Goal: Information Seeking & Learning: Learn about a topic

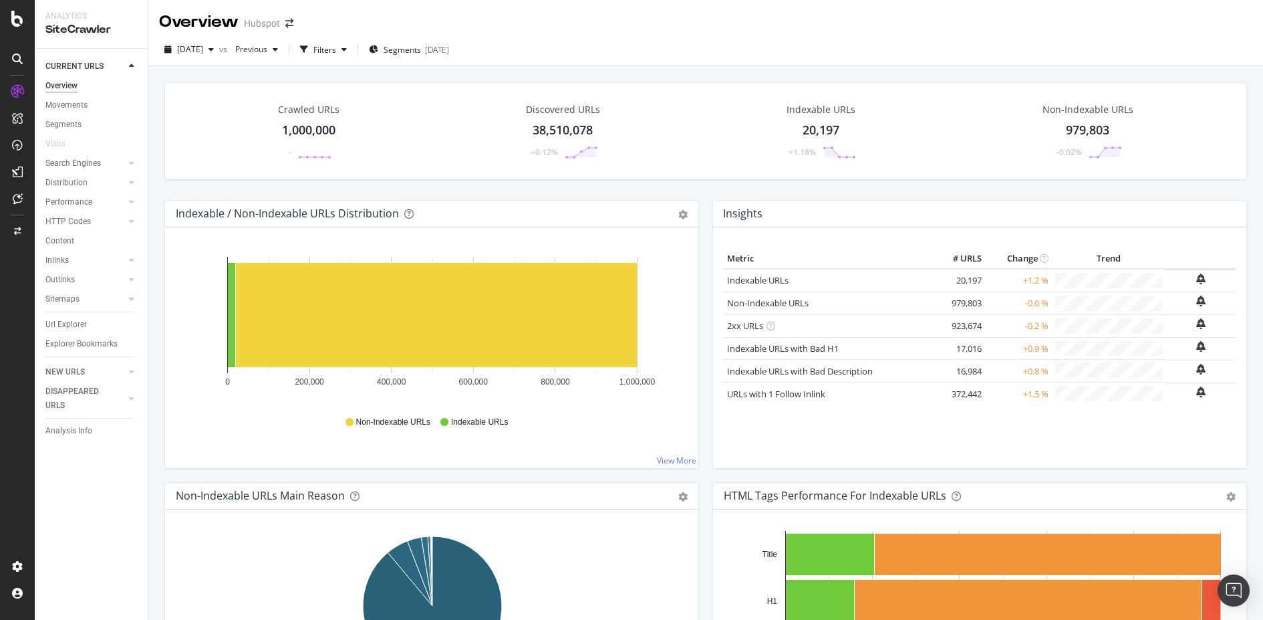
click at [574, 49] on div "[DATE] vs Previous Filters Segments [DATE]" at bounding box center [705, 52] width 1115 height 27
click at [86, 192] on div "RealKeywords" at bounding box center [78, 198] width 59 height 13
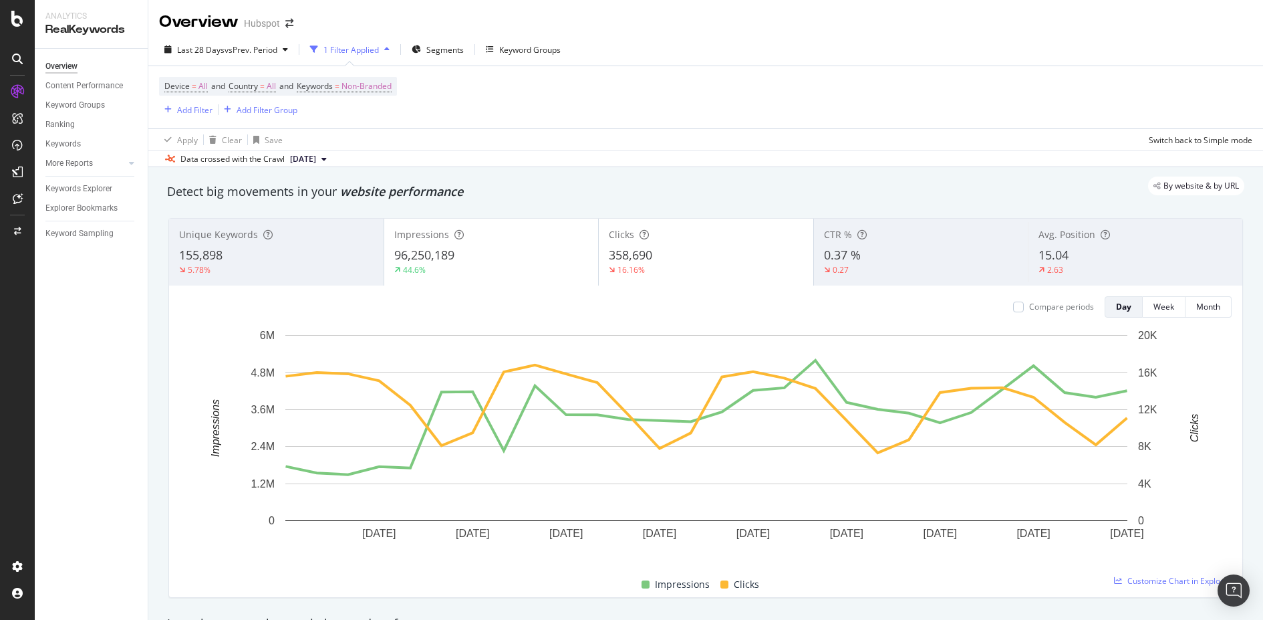
click at [592, 53] on div "Last 28 Days vs Prev. Period 1 Filter Applied Segments Keyword Groups" at bounding box center [705, 52] width 1115 height 27
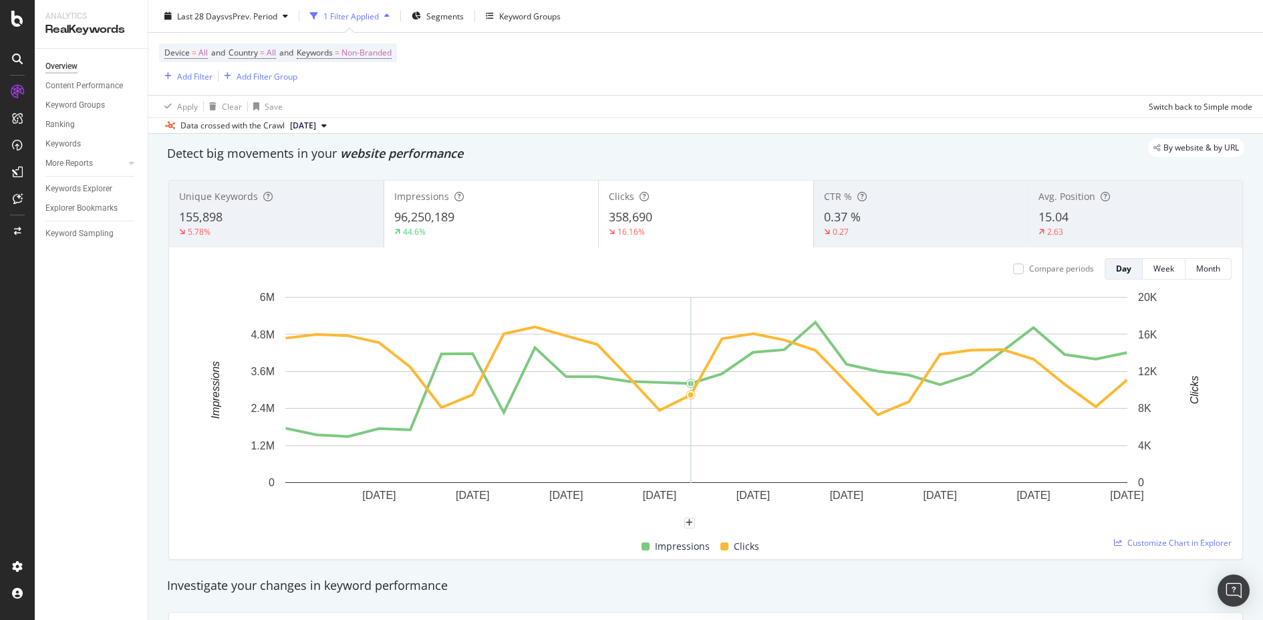
scroll to position [15, 0]
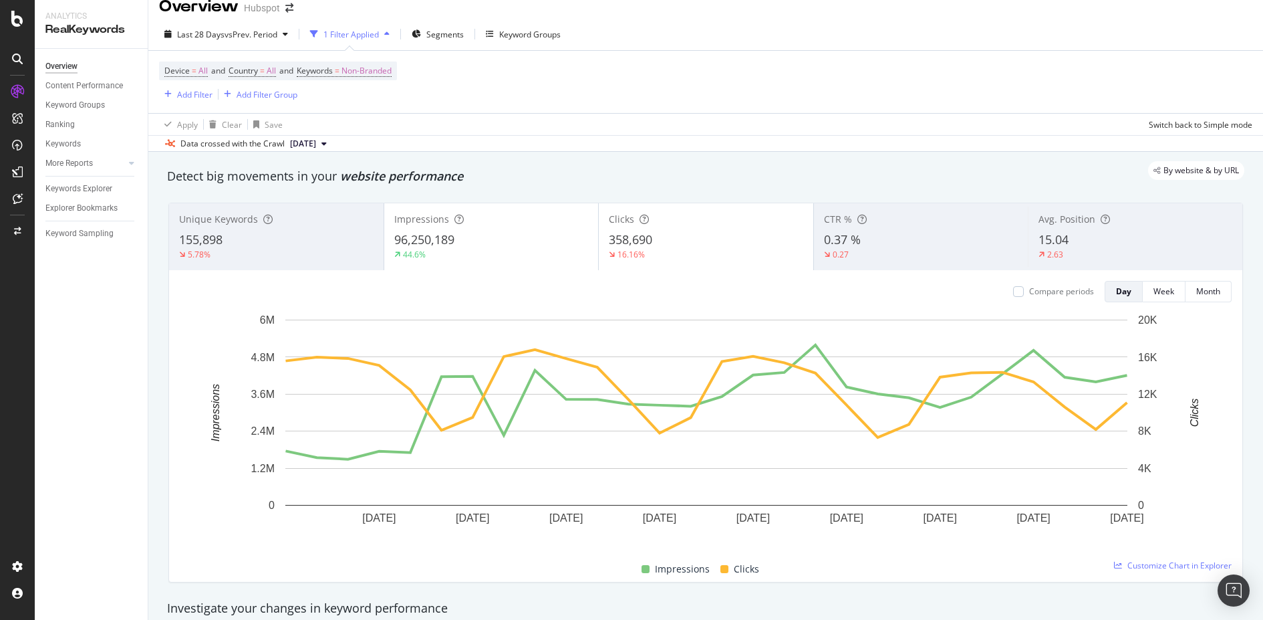
click at [318, 235] on div "155,898" at bounding box center [276, 239] width 195 height 17
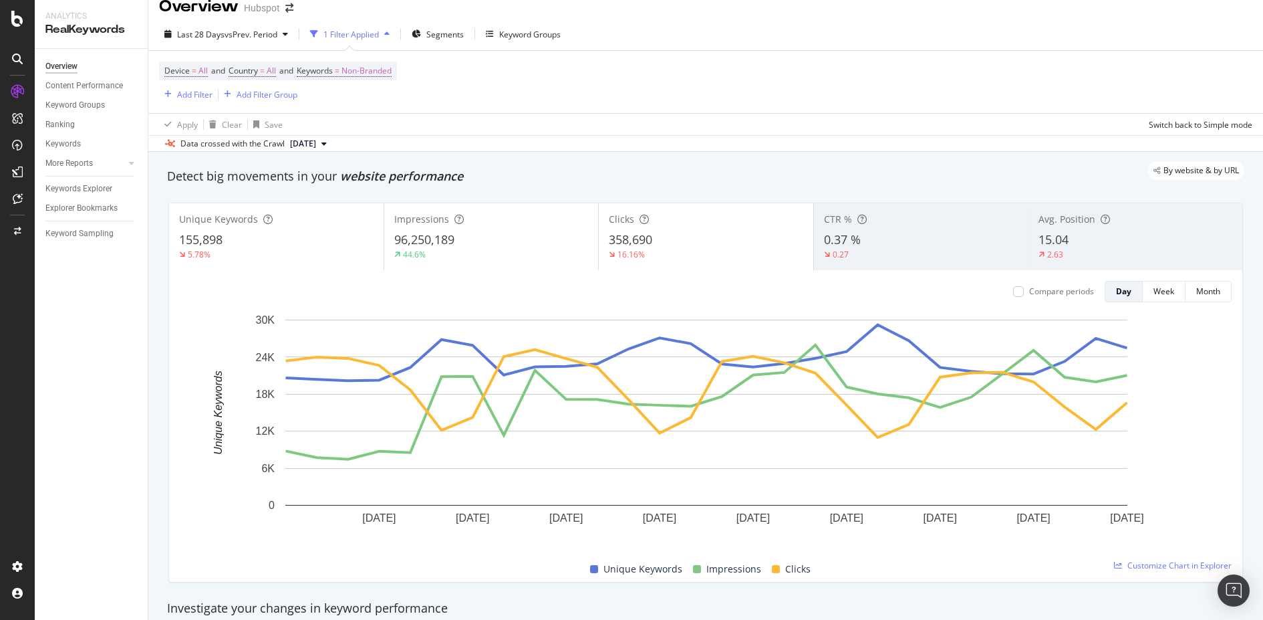
click at [467, 235] on div "96,250,189" at bounding box center [491, 239] width 195 height 17
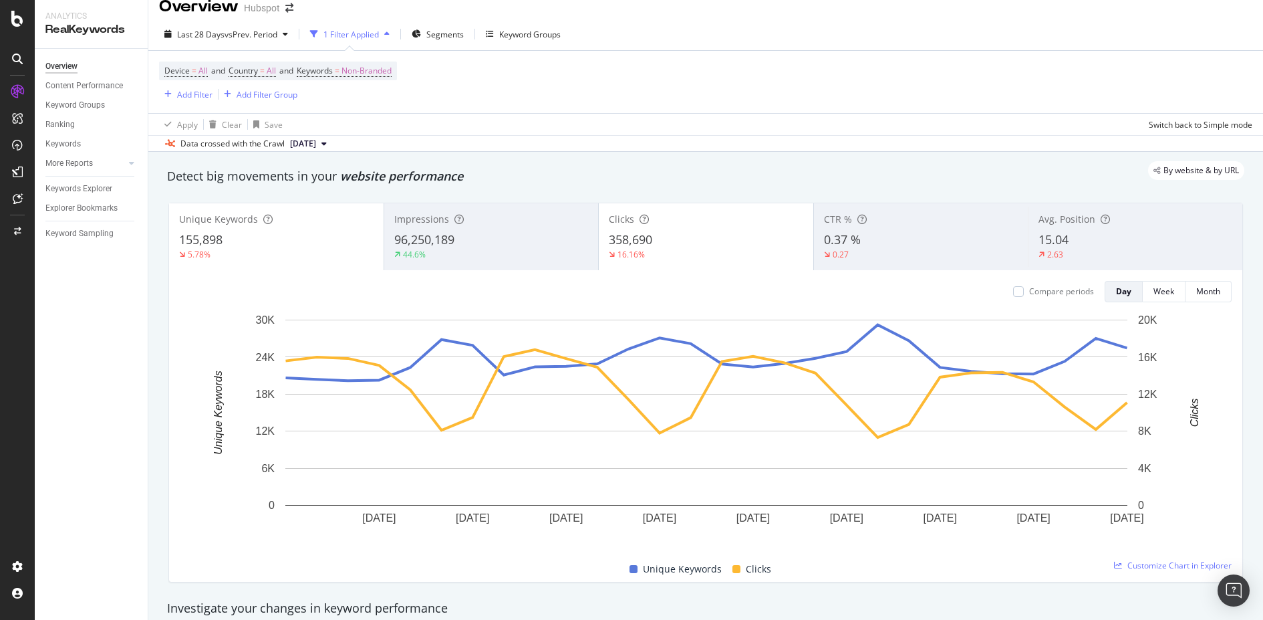
click at [677, 243] on div "358,690" at bounding box center [706, 239] width 195 height 17
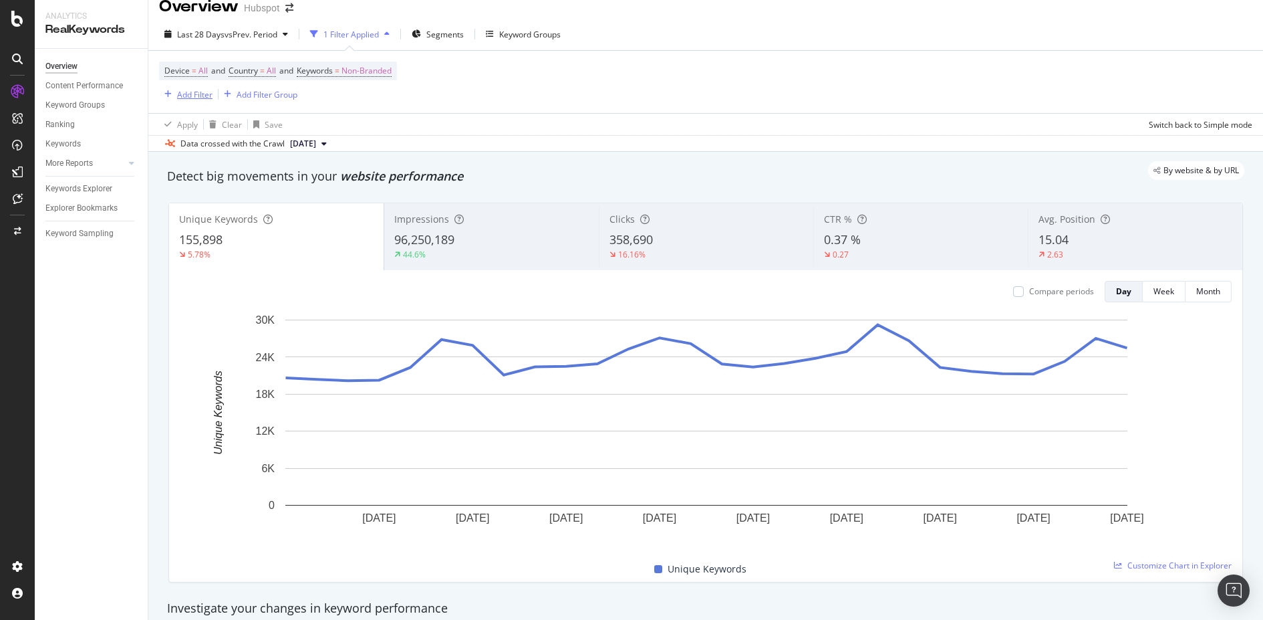
click at [193, 98] on div "Add Filter" at bounding box center [194, 94] width 35 height 11
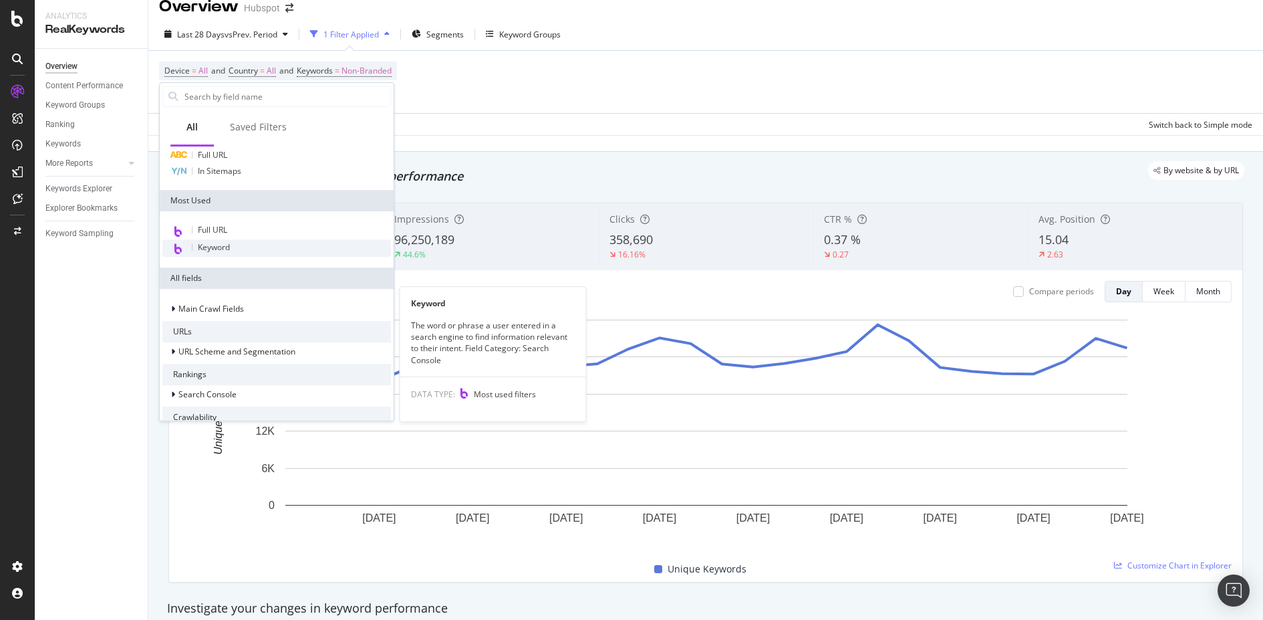
scroll to position [0, 0]
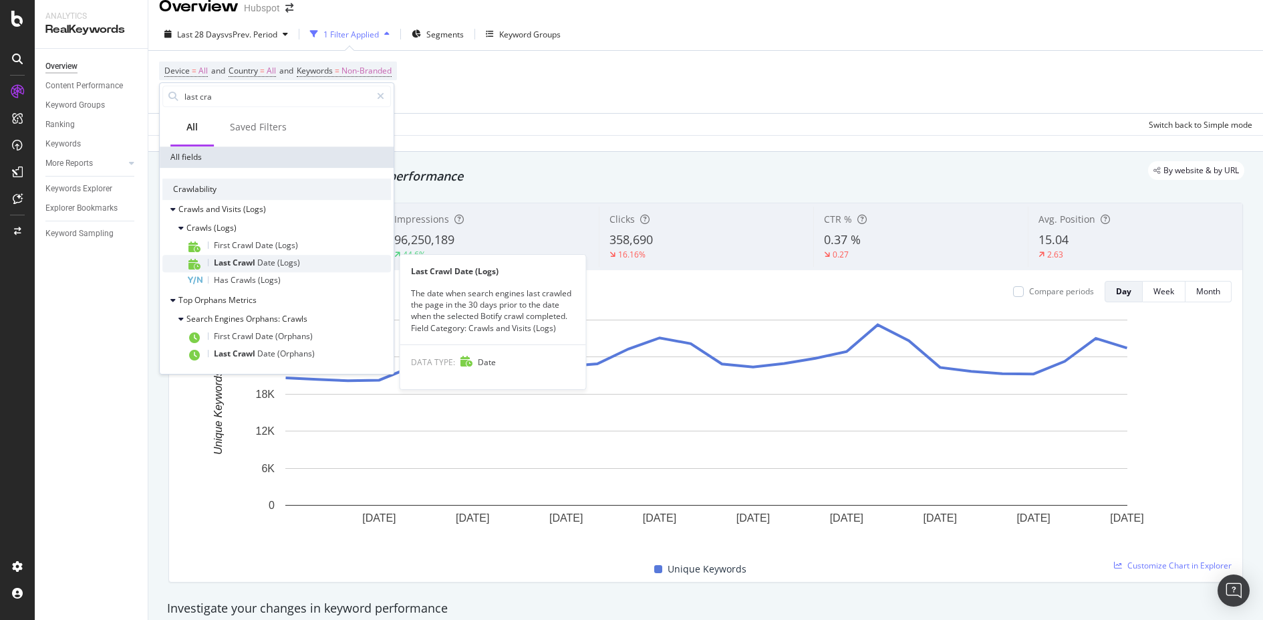
type input "last cra"
click at [293, 259] on span "(Logs)" at bounding box center [288, 262] width 23 height 11
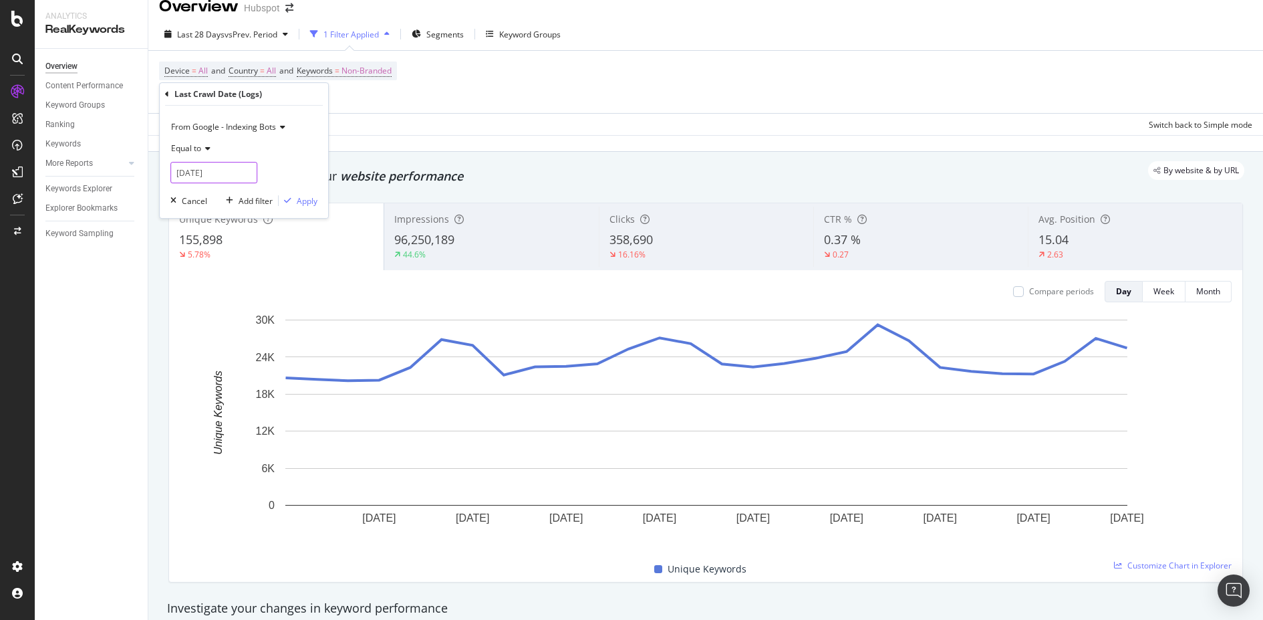
click at [203, 174] on input "[DATE]" at bounding box center [213, 172] width 87 height 21
click at [231, 277] on div "12" at bounding box center [233, 278] width 22 height 17
type input "[DATE]"
click at [301, 195] on div "Apply" at bounding box center [307, 200] width 21 height 11
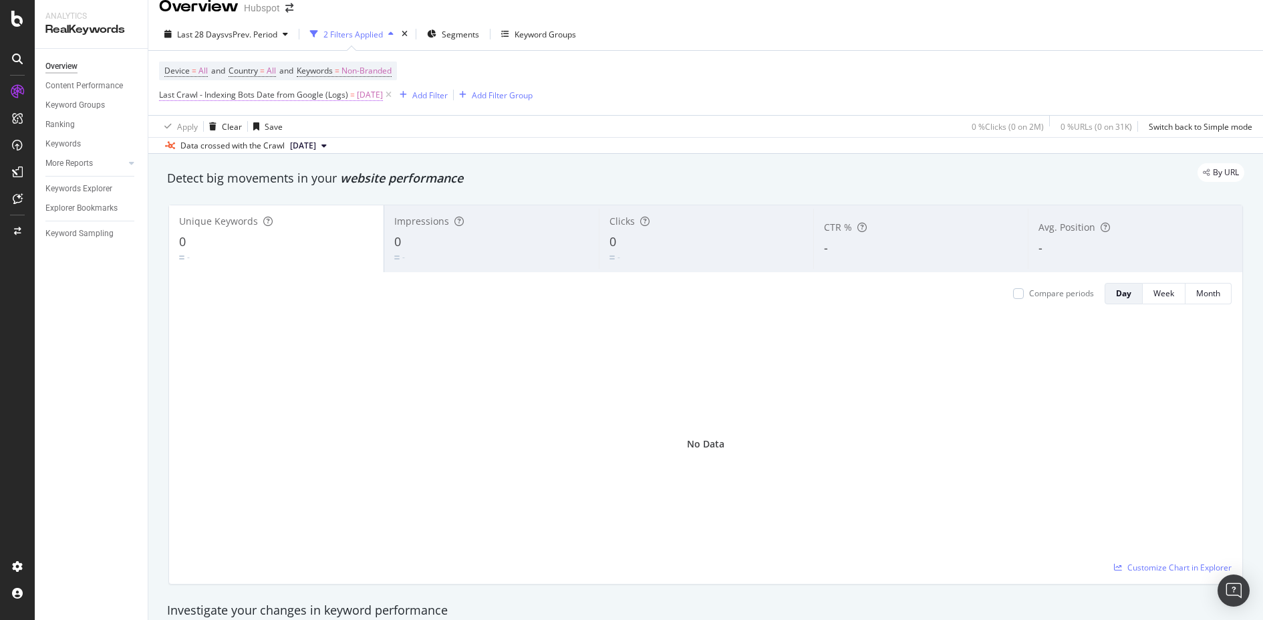
click at [327, 96] on span "Last Crawl - Indexing Bots Date from Google (Logs)" at bounding box center [253, 94] width 189 height 11
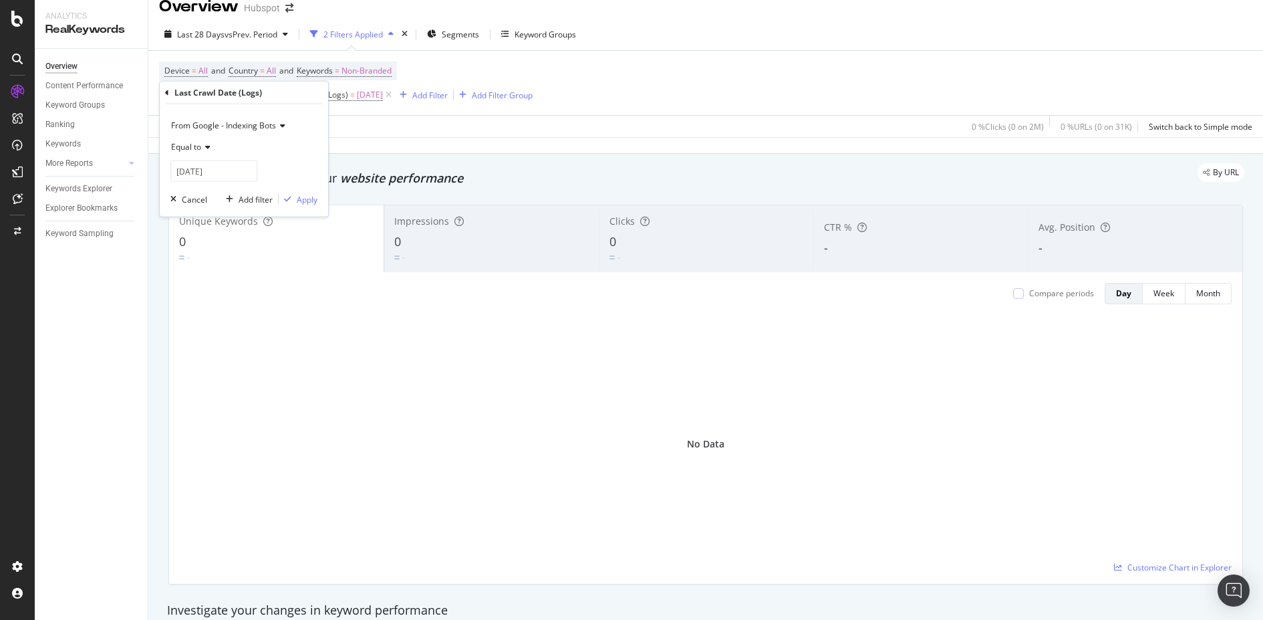
click at [286, 126] on div "From Google - Indexing Bots" at bounding box center [243, 125] width 147 height 21
click at [278, 106] on div "From Google - Indexing Bots Equal to [DATE] Cancel Add filter Apply" at bounding box center [244, 160] width 168 height 112
click at [207, 165] on input "[DATE]" at bounding box center [213, 170] width 87 height 21
click at [259, 258] on div "6" at bounding box center [255, 258] width 22 height 17
type input "[DATE]"
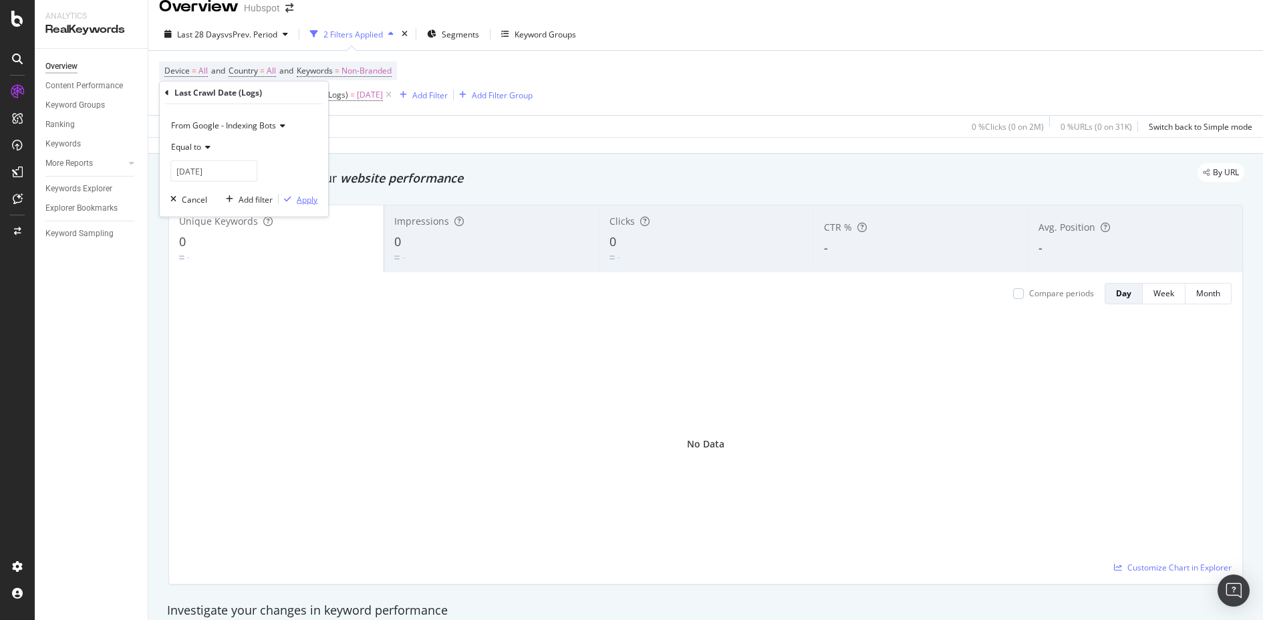
click at [301, 200] on div "Apply" at bounding box center [307, 198] width 21 height 11
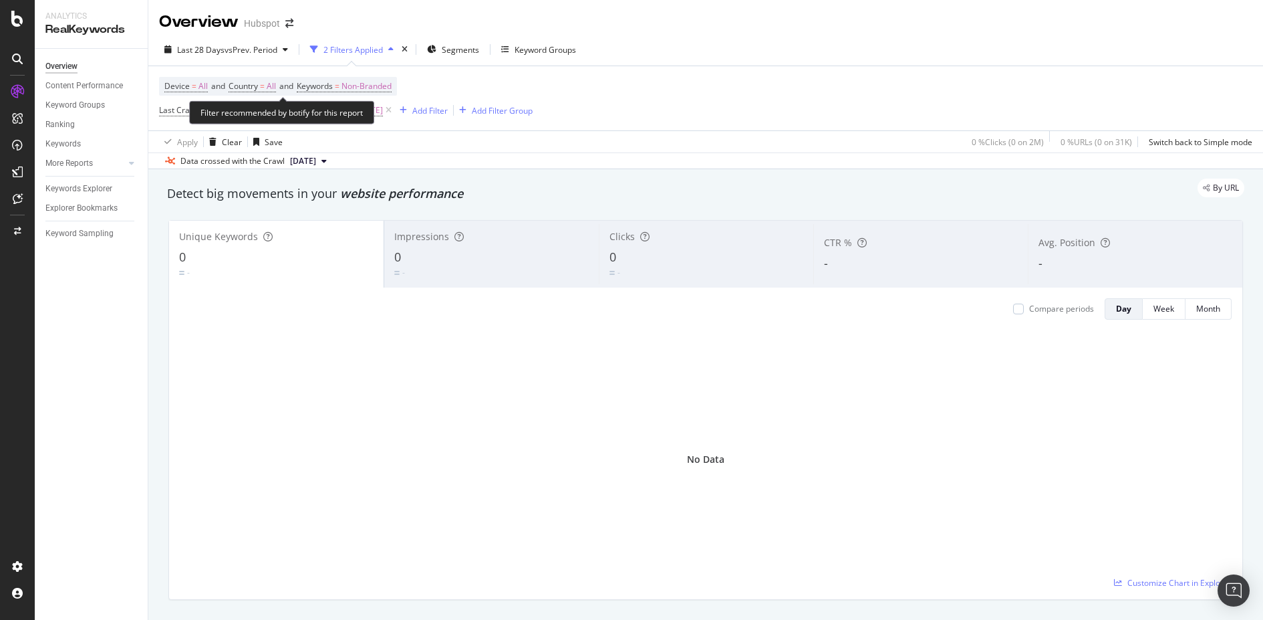
click at [224, 86] on span "and" at bounding box center [218, 85] width 14 height 11
click at [470, 142] on div "Apply Clear Save 0 % Clicks ( 0 on 2M ) 0 % URLs ( 0 on 31K ) Switch back to Si…" at bounding box center [705, 141] width 1115 height 22
click at [341, 104] on span "Last Crawl - Indexing Bots Date from Google (Logs)" at bounding box center [253, 109] width 189 height 11
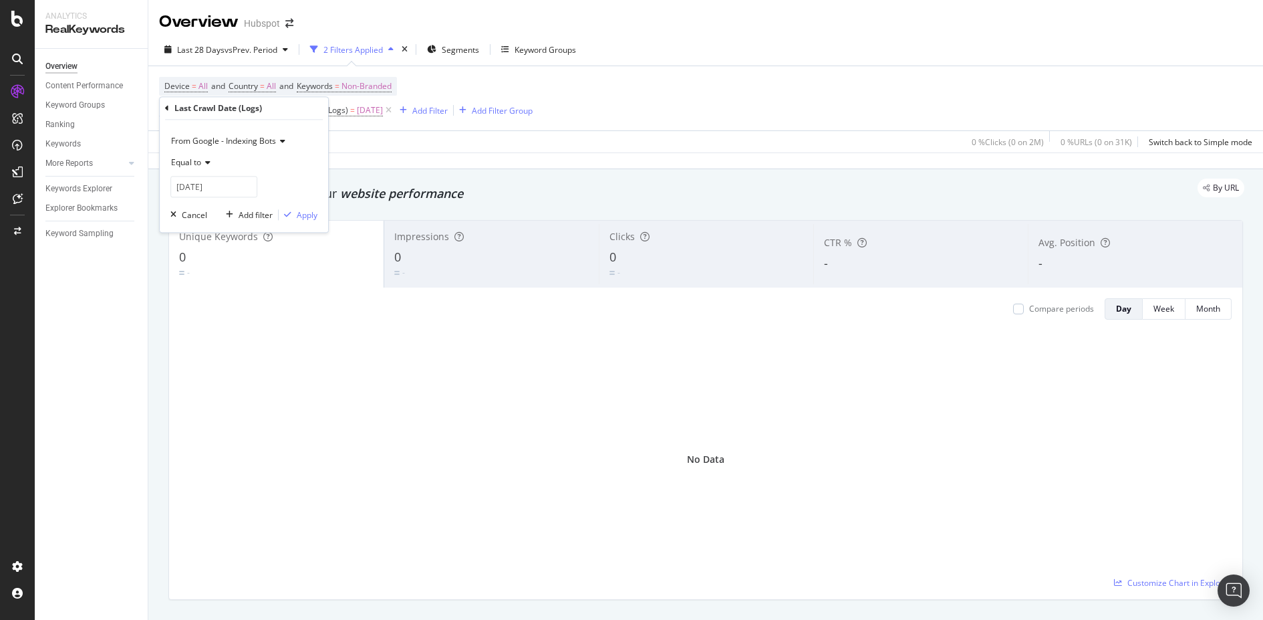
click at [166, 106] on icon at bounding box center [167, 108] width 4 height 8
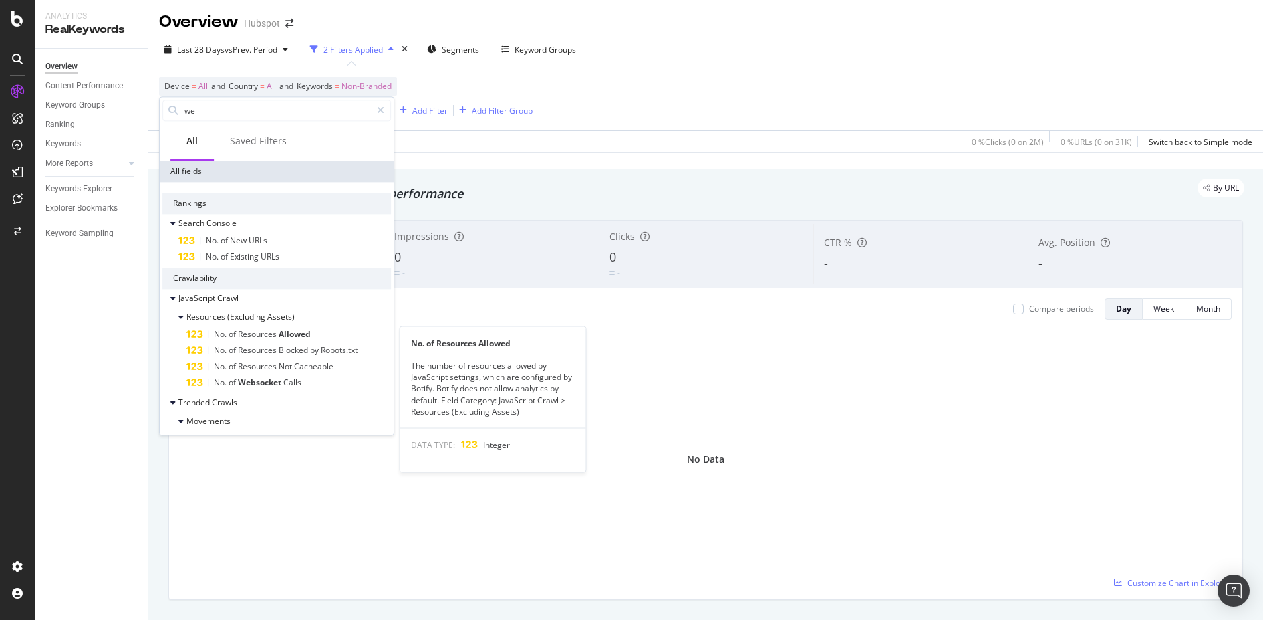
type input "w"
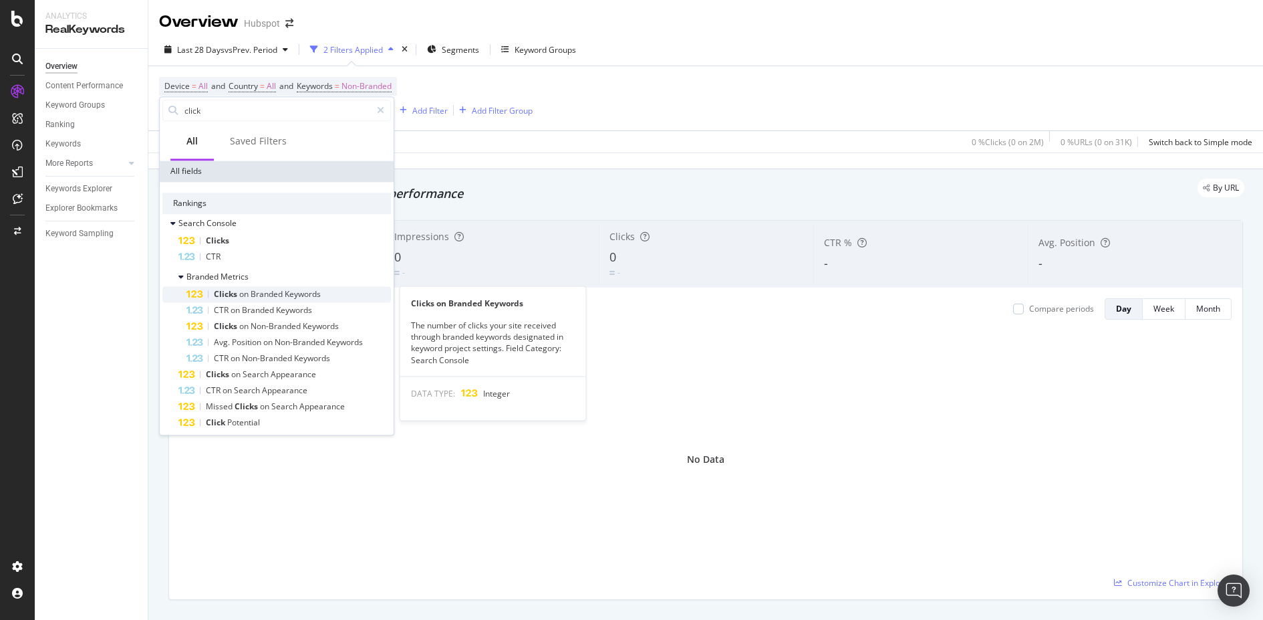
type input "click"
click at [299, 295] on span "Keywords" at bounding box center [303, 293] width 36 height 11
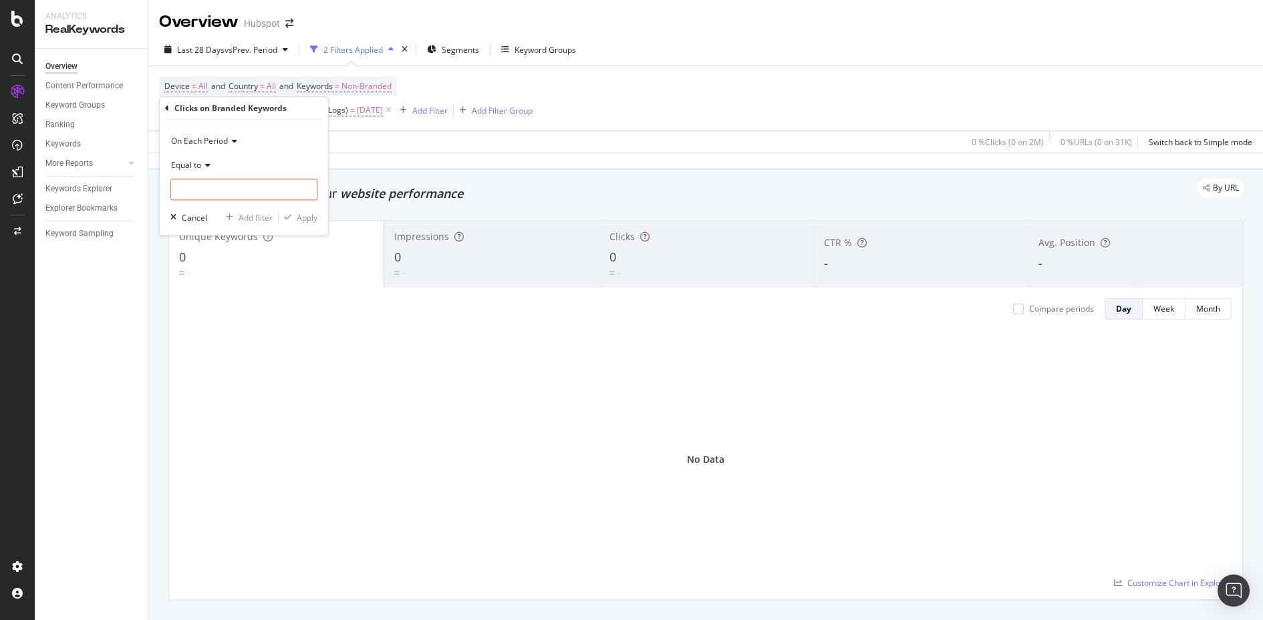
click at [167, 106] on icon at bounding box center [167, 108] width 4 height 8
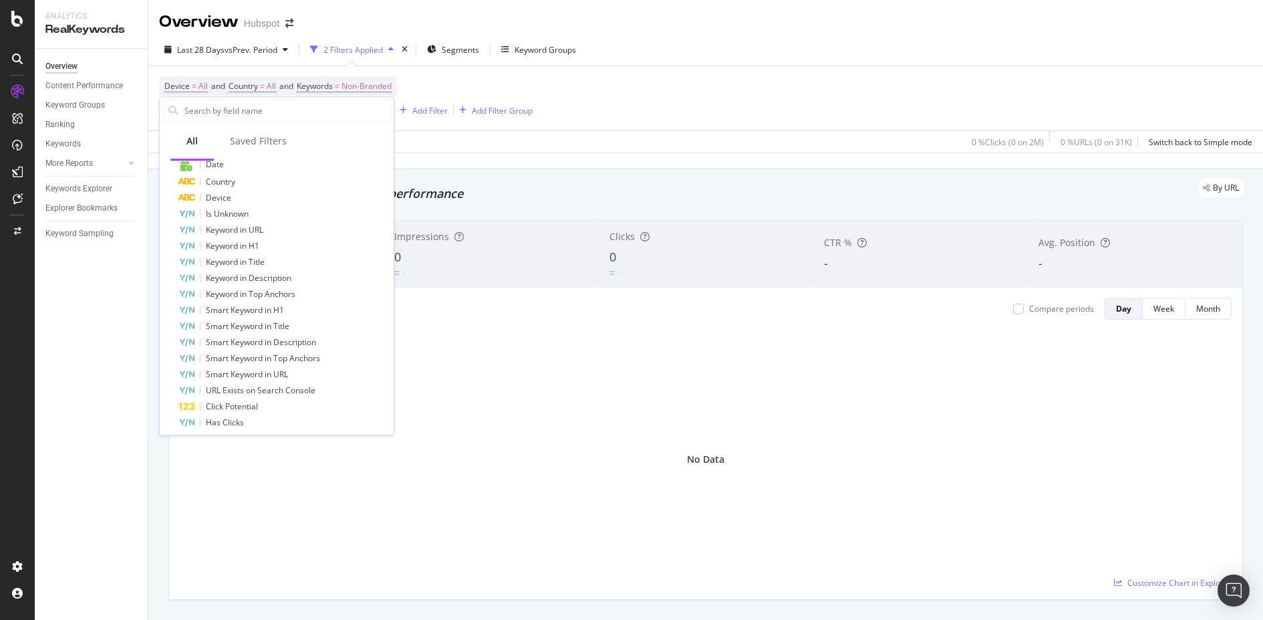
scroll to position [836, 0]
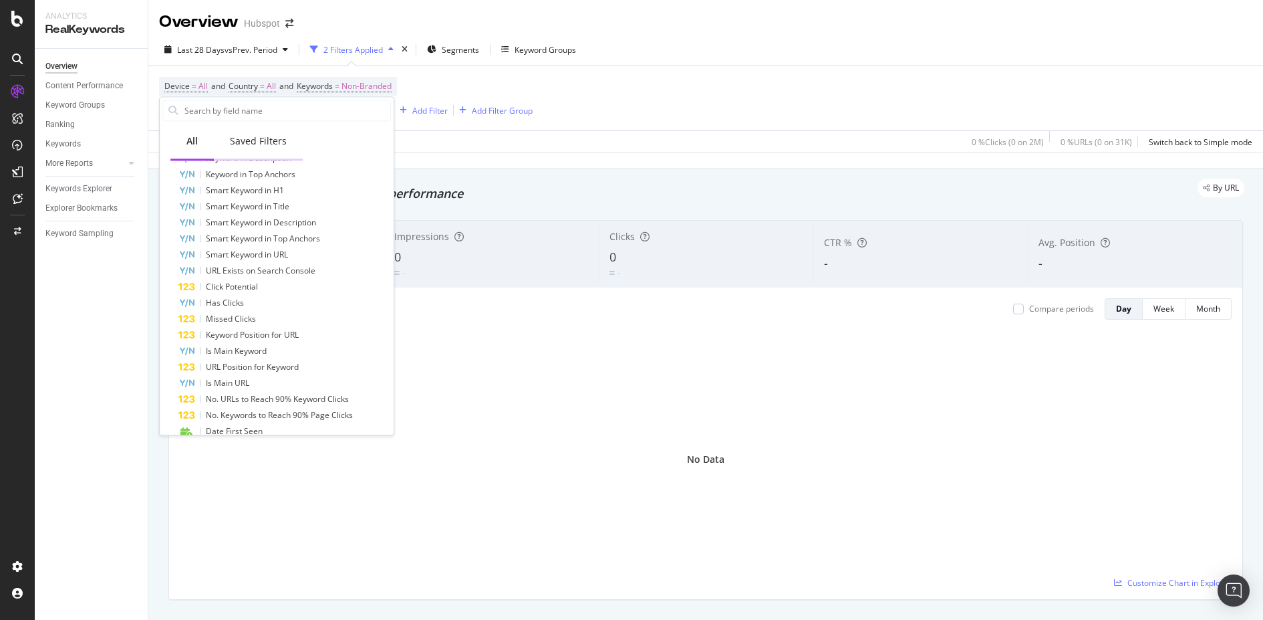
click at [258, 132] on div "Saved Filters" at bounding box center [258, 142] width 89 height 37
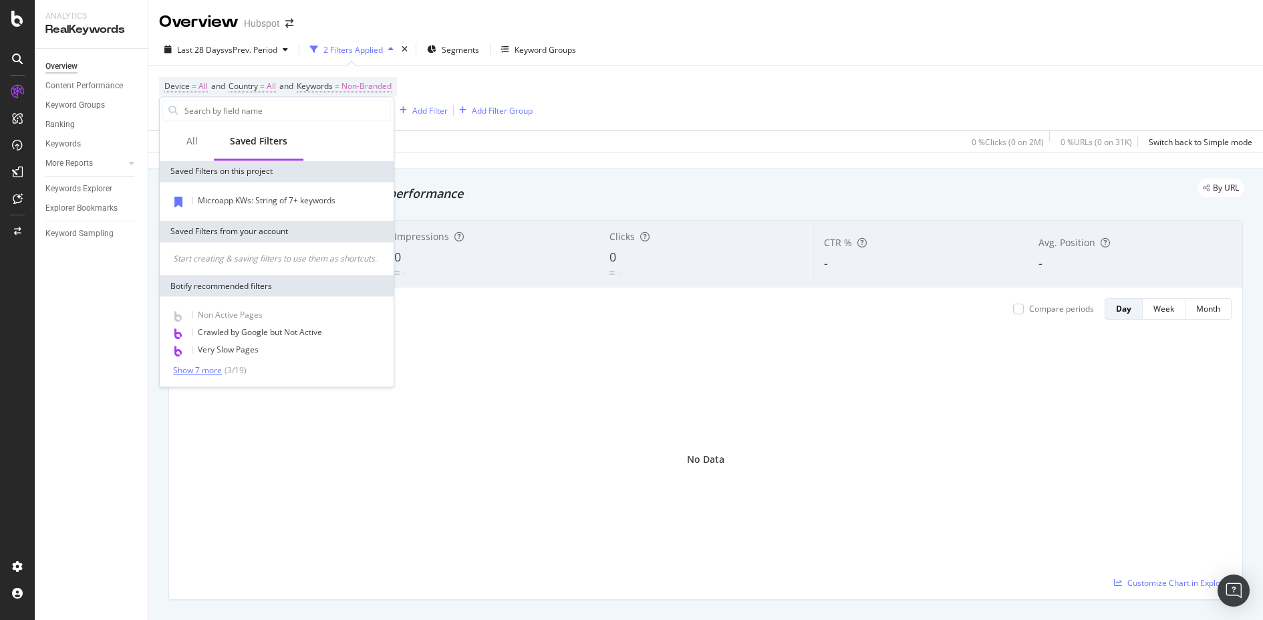
click at [209, 374] on div "Show 7 more" at bounding box center [197, 370] width 49 height 9
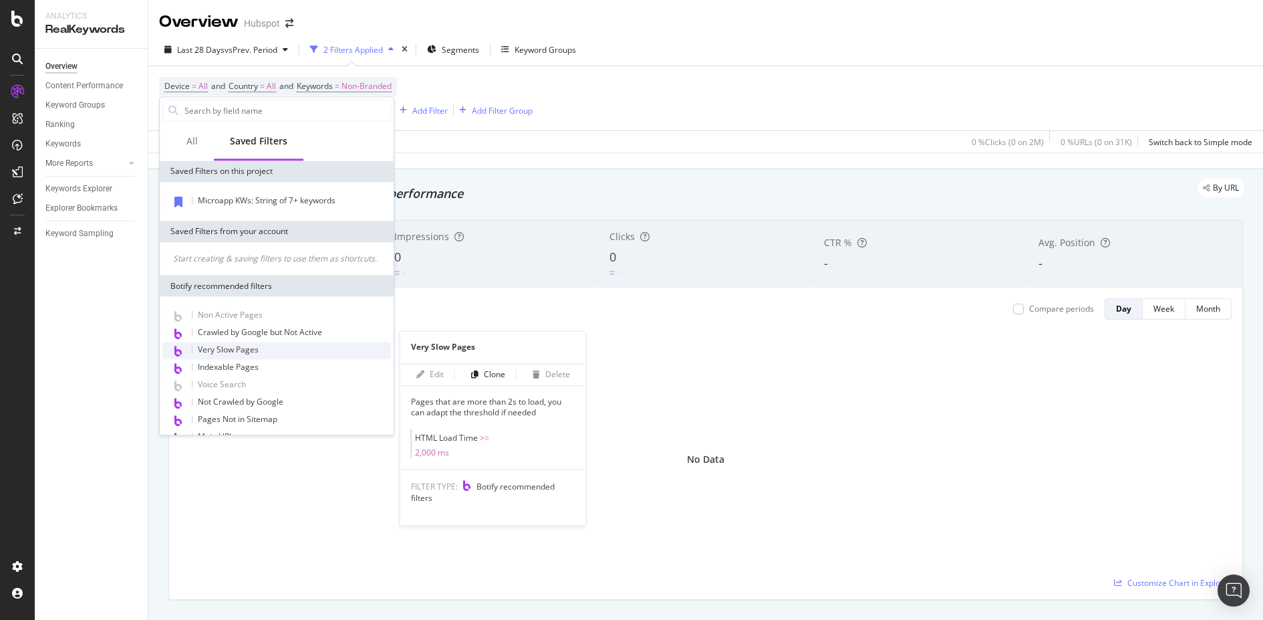
scroll to position [72, 0]
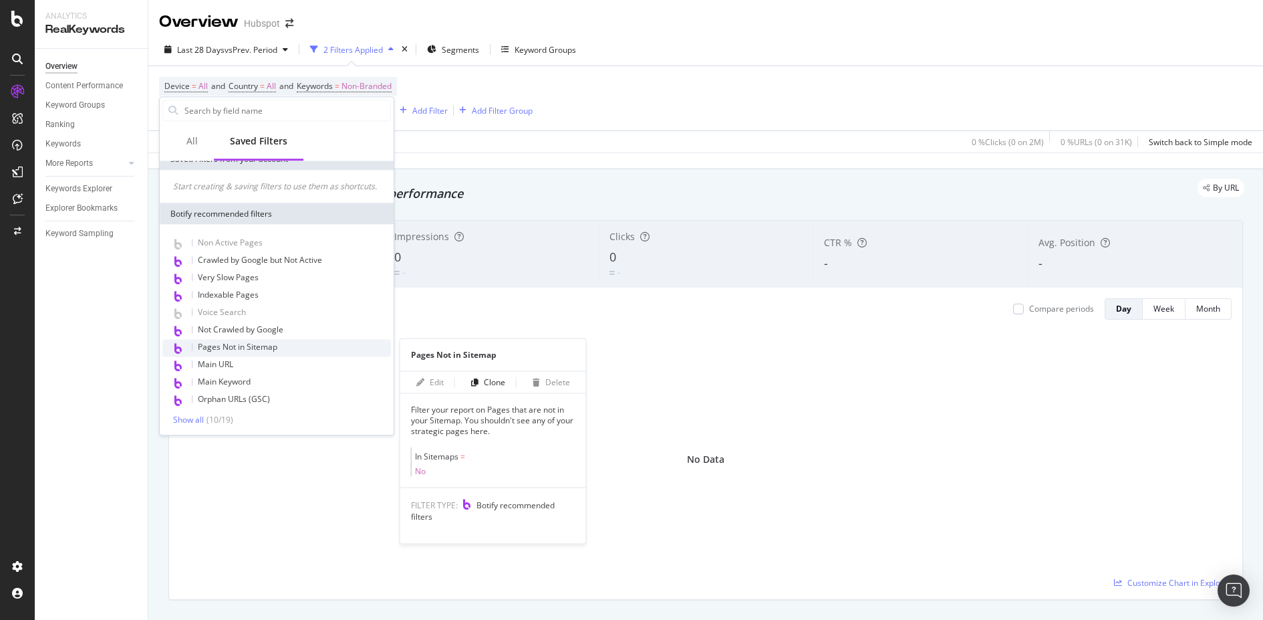
click at [314, 344] on div "Pages Not in Sitemap" at bounding box center [276, 348] width 229 height 17
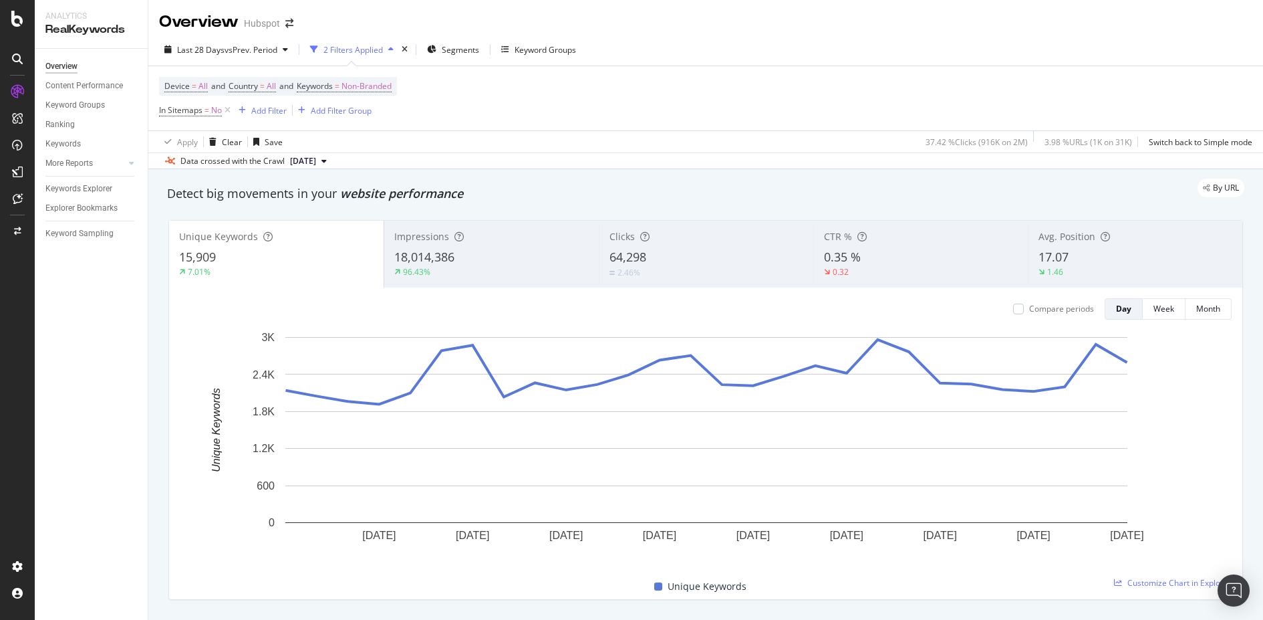
click at [1048, 258] on span "17.07" at bounding box center [1054, 257] width 30 height 16
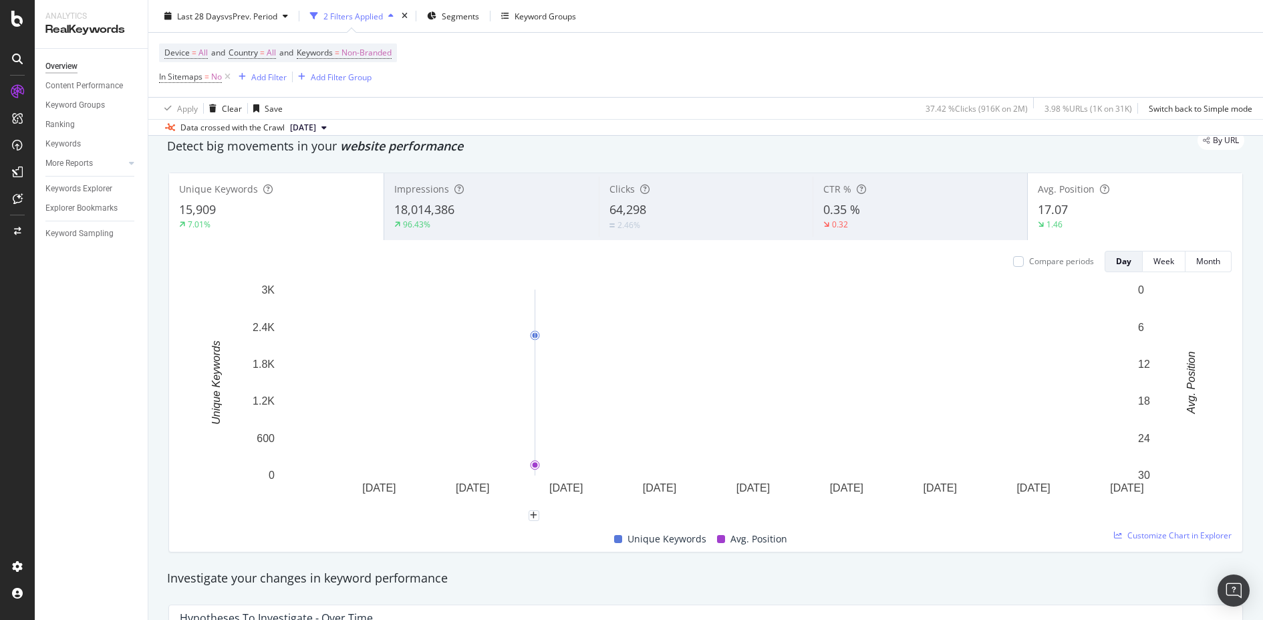
scroll to position [45, 0]
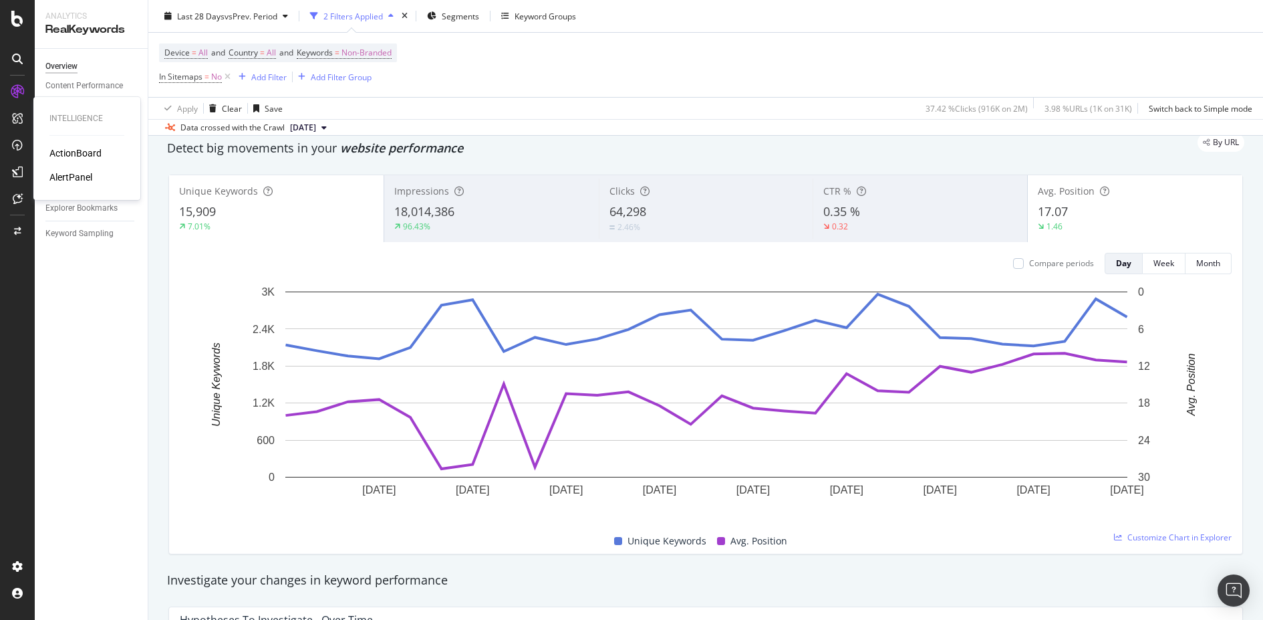
click at [64, 154] on div "ActionBoard" at bounding box center [75, 152] width 52 height 13
